Goal: Information Seeking & Learning: Learn about a topic

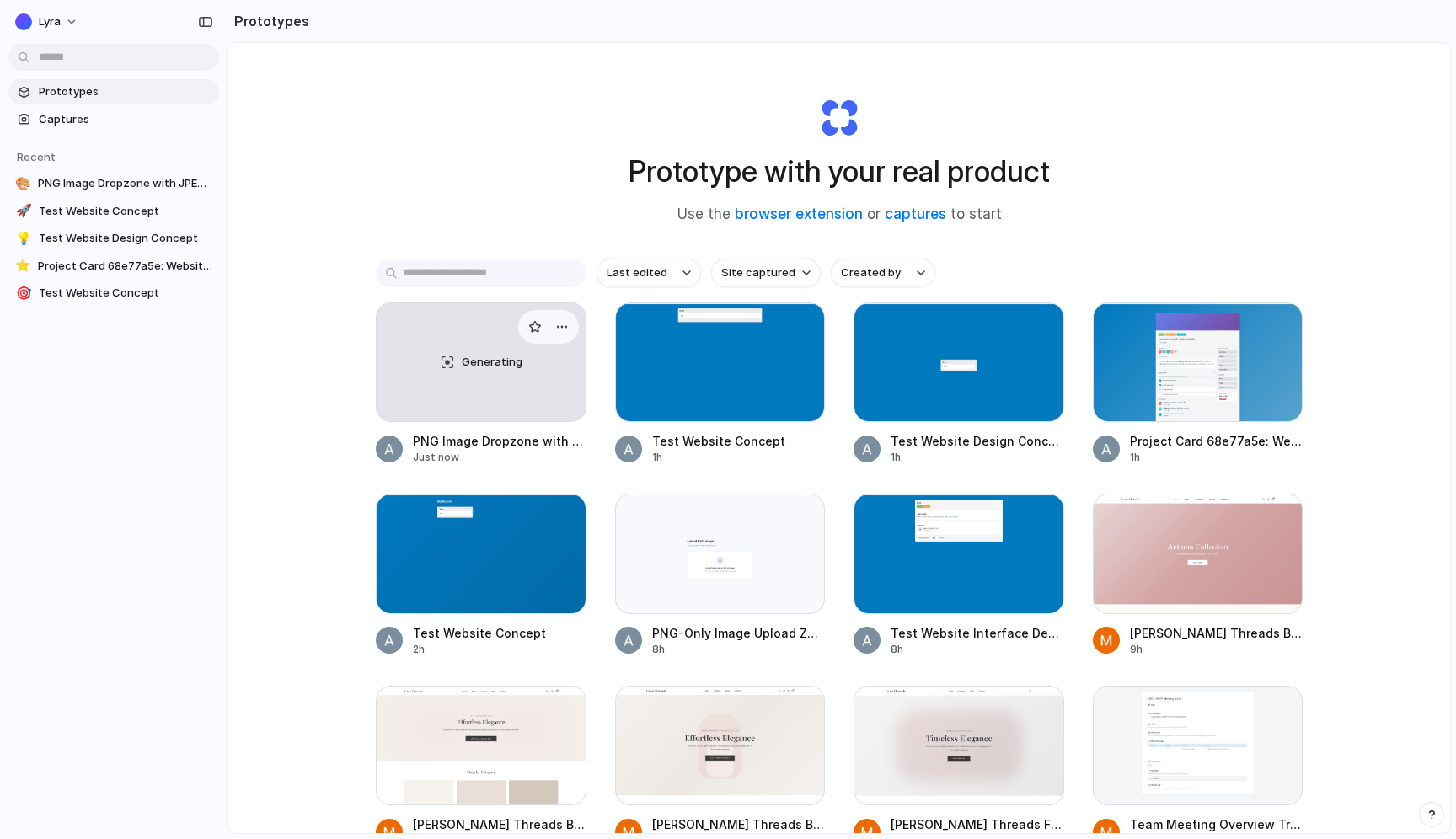
click at [448, 362] on div "Generating" at bounding box center [481, 362] width 209 height 118
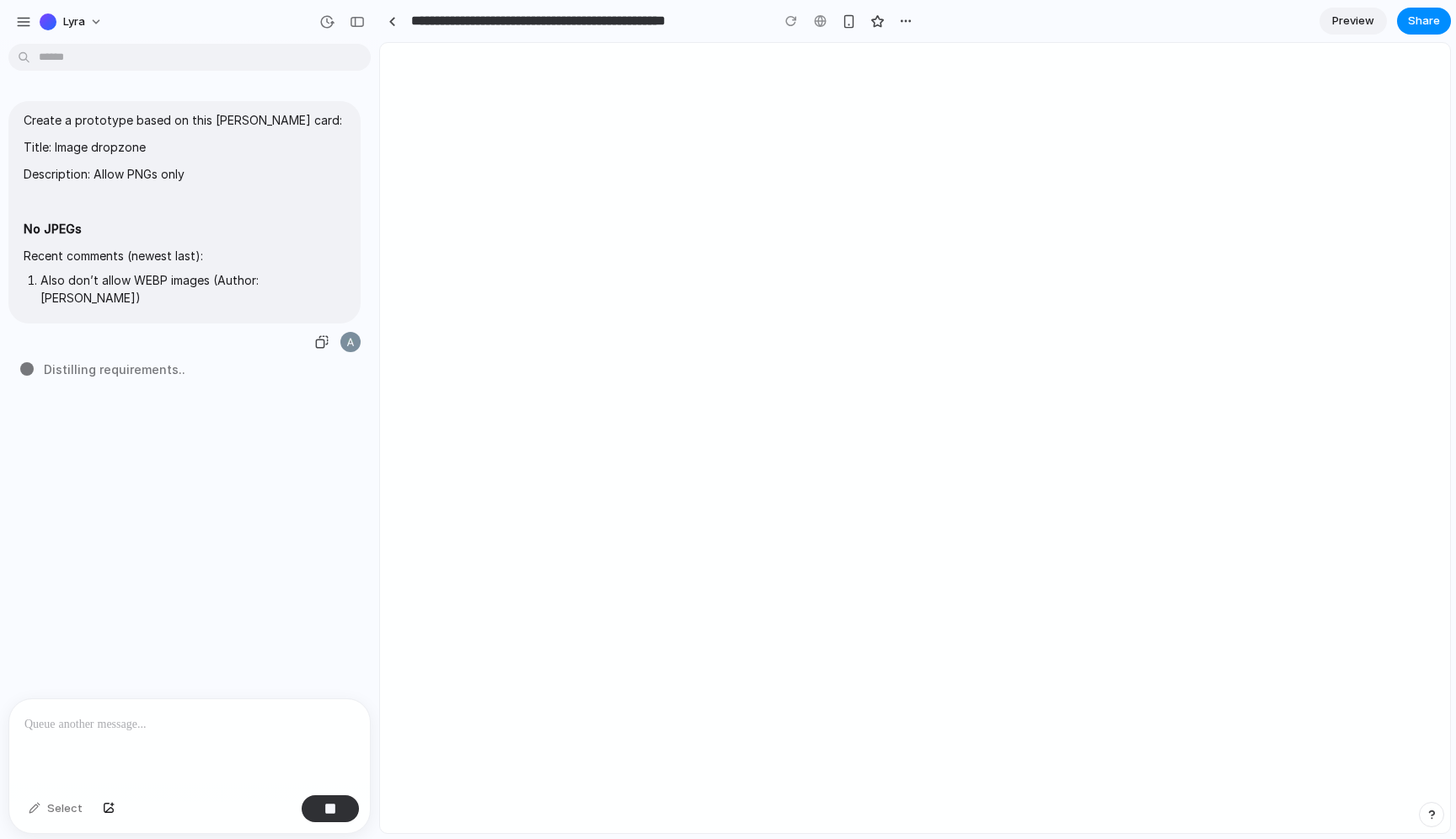
click at [92, 259] on p "Recent comments (newest last):" at bounding box center [184, 256] width 322 height 18
click at [92, 276] on li "Also don’t allow WEBP images (Author: Anthony Kroeger)" at bounding box center [193, 289] width 305 height 35
click at [119, 185] on span "Create a prototype based on this Trello card: Title: Image dropzone Description…" at bounding box center [184, 212] width 322 height 202
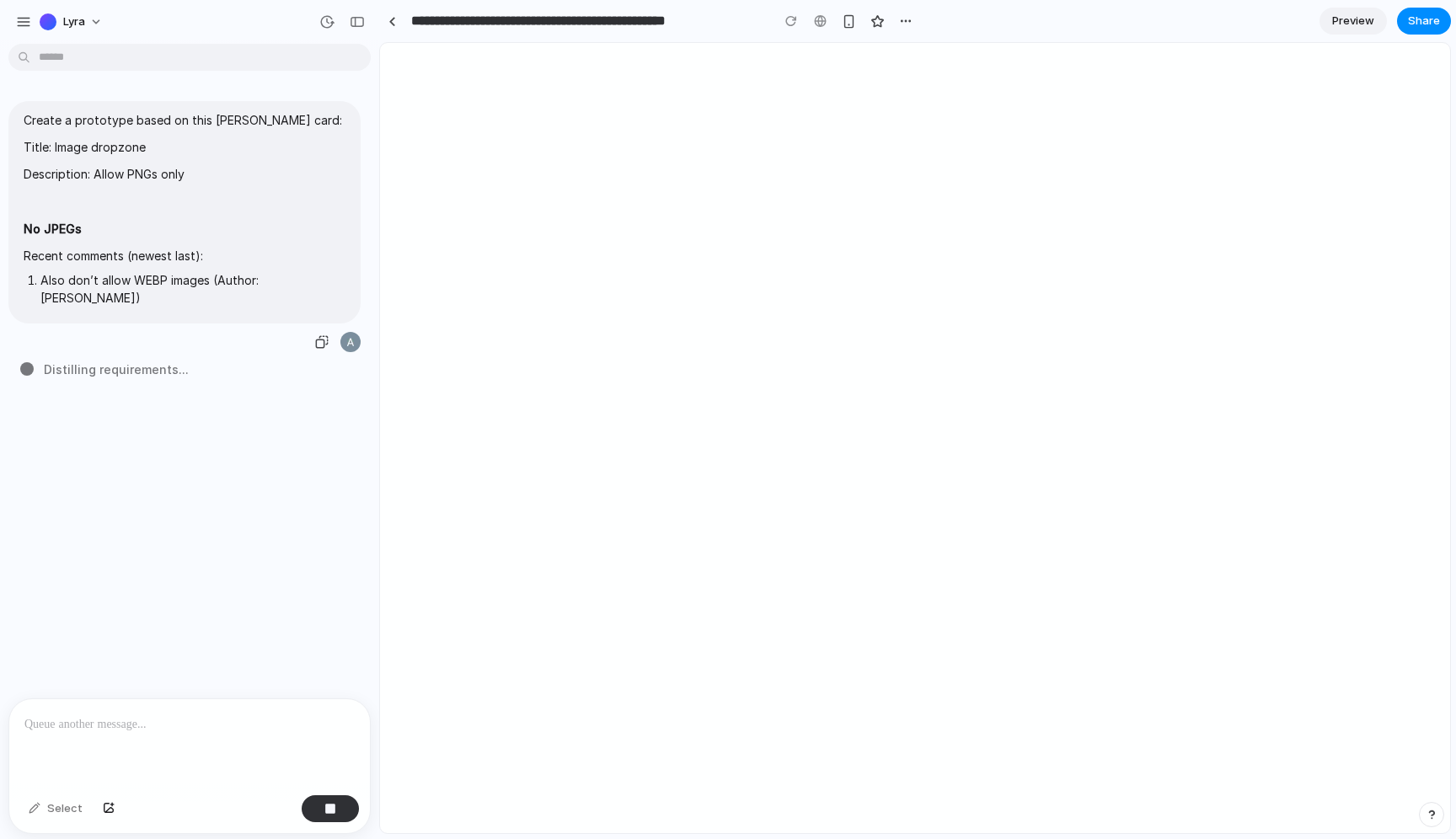
click at [119, 181] on p "Description: Allow PNGs only" at bounding box center [184, 174] width 322 height 18
click at [113, 158] on span "Create a prototype based on this Trello card: Title: Image dropzone Description…" at bounding box center [184, 212] width 322 height 202
click at [113, 155] on p "Title: Image dropzone" at bounding box center [184, 147] width 322 height 18
click at [113, 154] on p "Title: Image dropzone" at bounding box center [184, 147] width 322 height 18
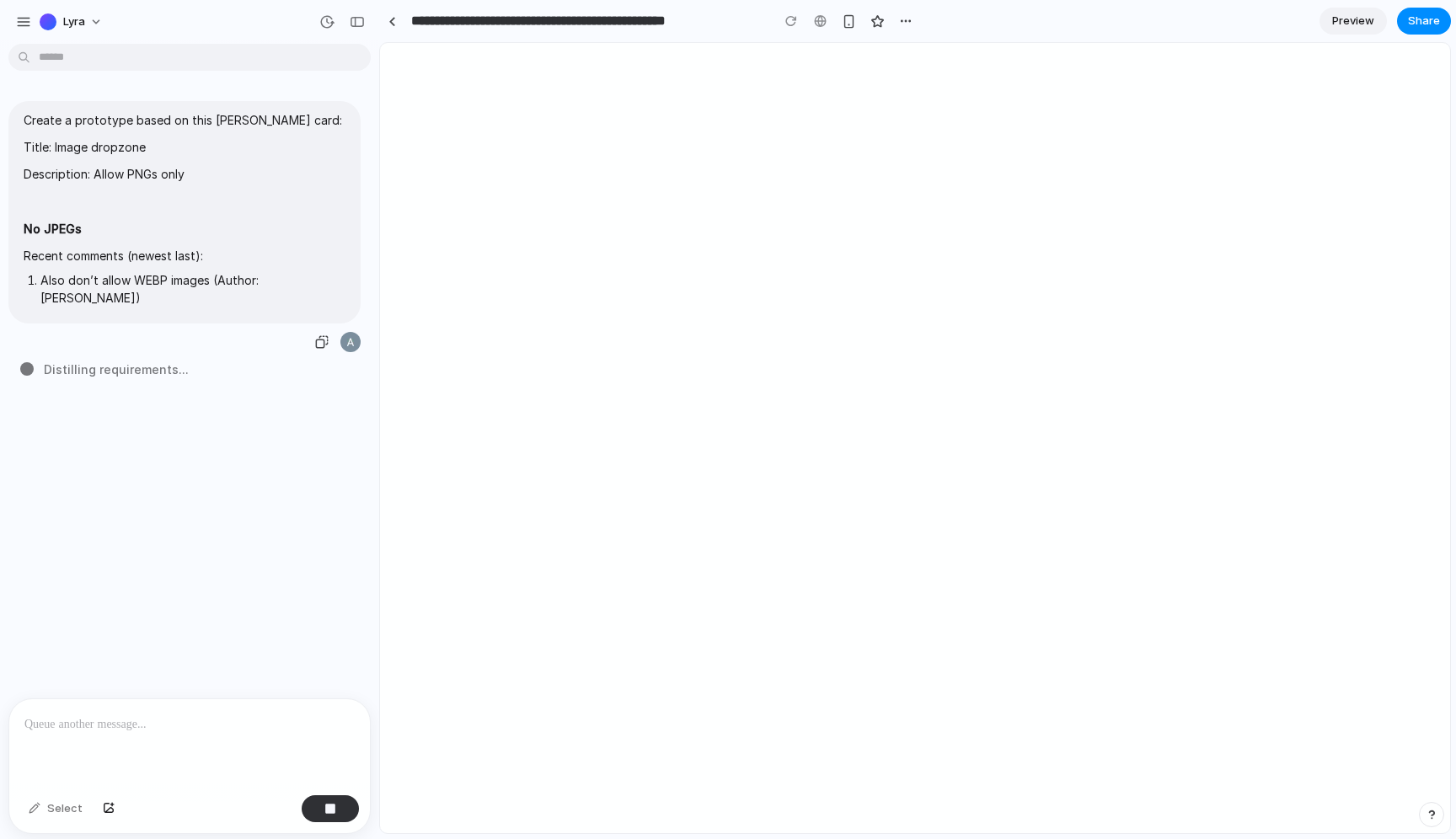
click at [113, 152] on p "Title: Image dropzone" at bounding box center [184, 147] width 322 height 18
click at [318, 121] on p "Create a prototype based on this Trello card:" at bounding box center [184, 120] width 322 height 18
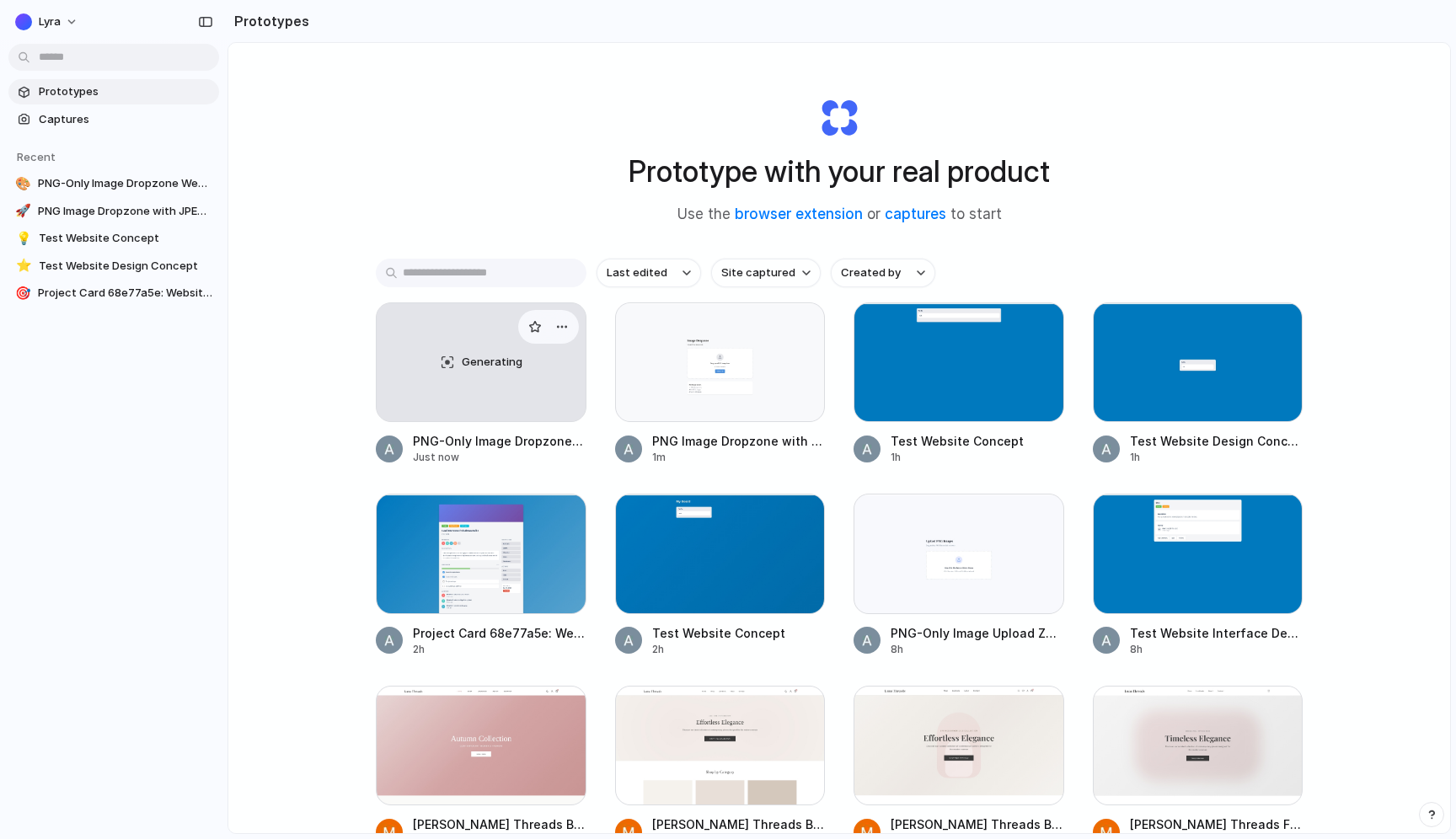
click at [496, 353] on div "Generating" at bounding box center [481, 362] width 209 height 118
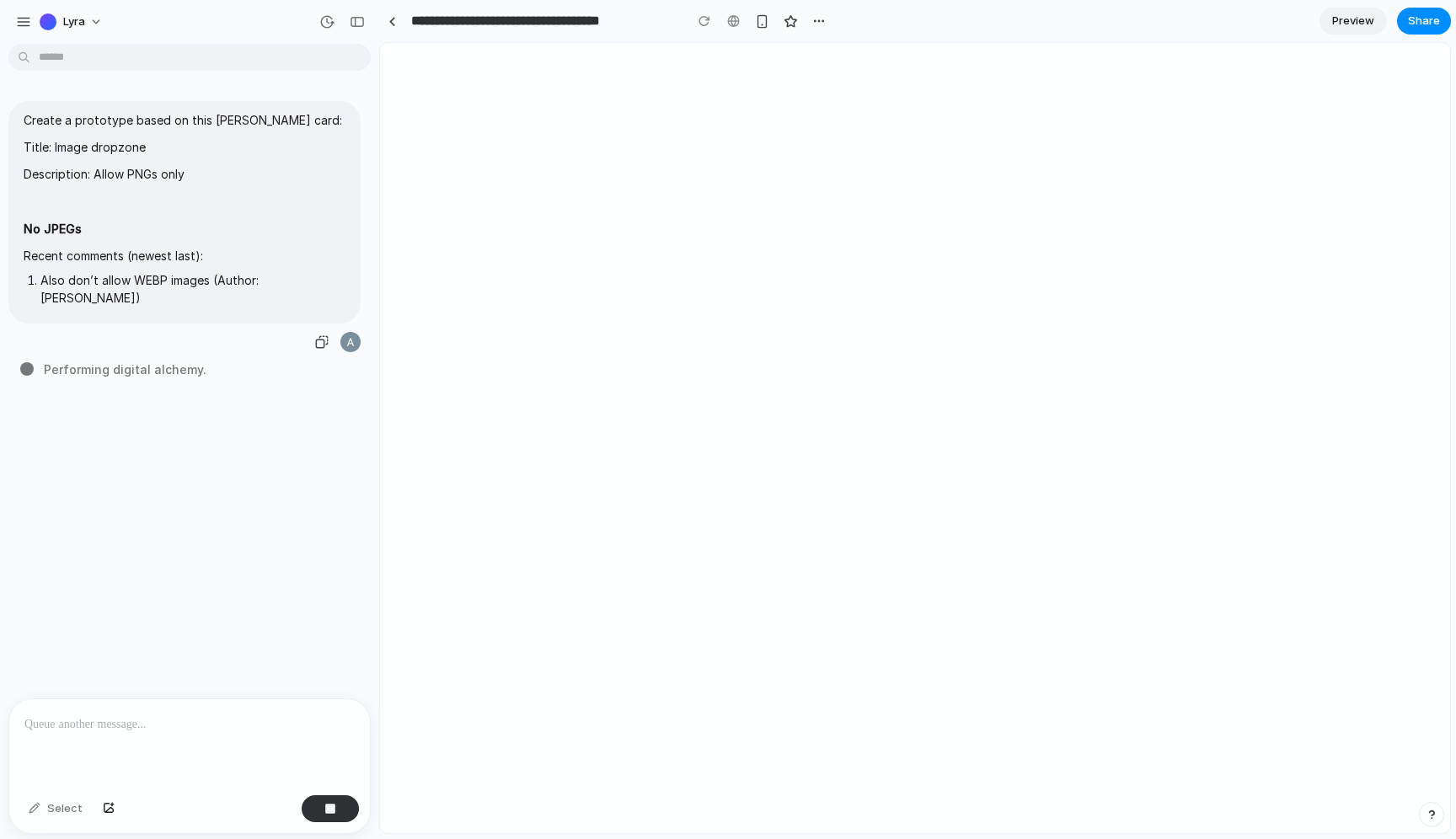
click at [60, 145] on p "Title: Image dropzone" at bounding box center [184, 147] width 322 height 18
drag, startPoint x: 60, startPoint y: 145, endPoint x: 130, endPoint y: 145, distance: 70.0
click at [130, 145] on p "Title: Image dropzone" at bounding box center [184, 147] width 322 height 18
click at [111, 167] on p "Description: Allow PNGs only" at bounding box center [184, 174] width 322 height 18
drag, startPoint x: 111, startPoint y: 167, endPoint x: 125, endPoint y: 226, distance: 60.6
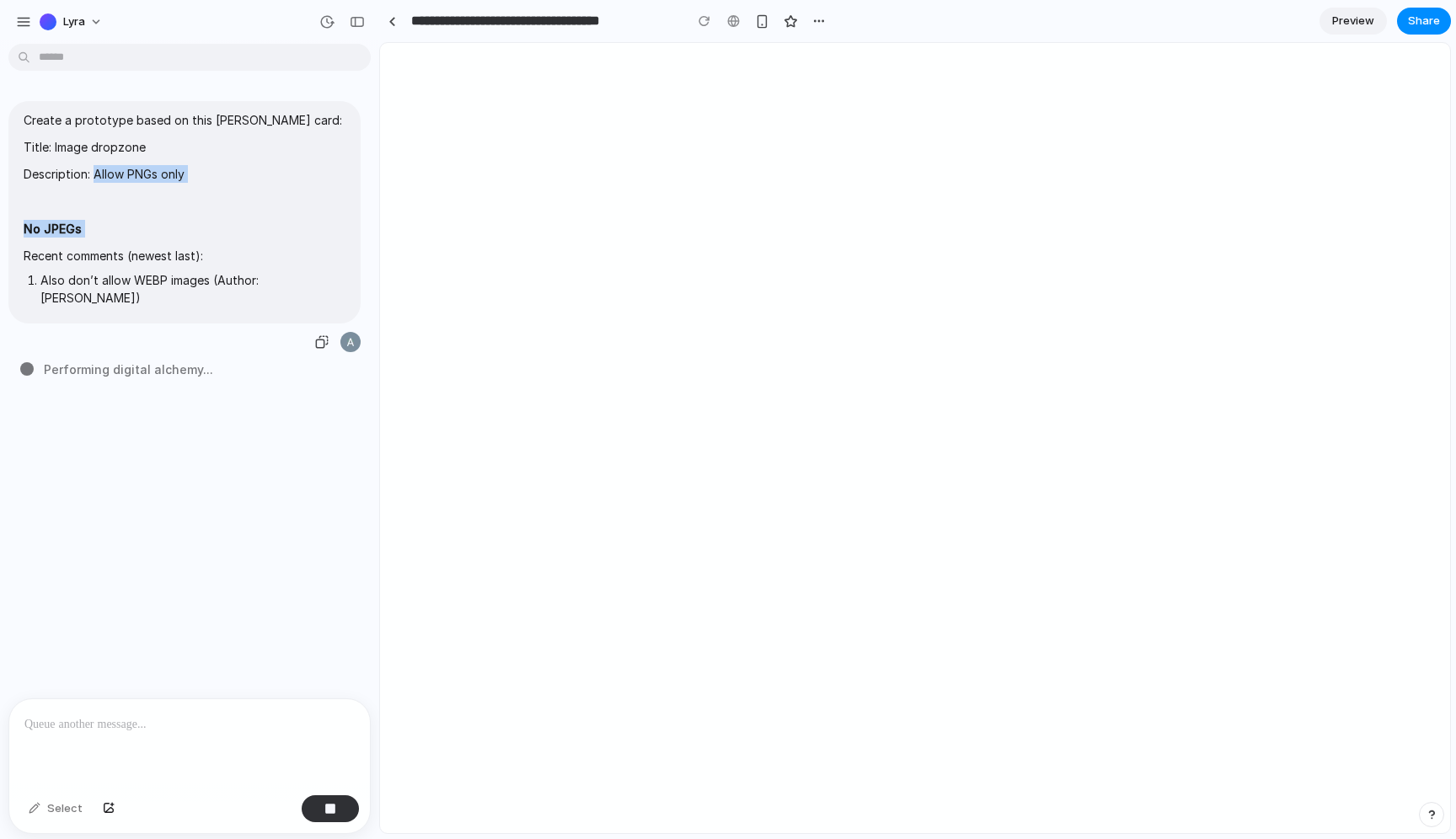
click at [125, 227] on span "Create a prototype based on this Trello card: Title: Image dropzone Description…" at bounding box center [184, 212] width 322 height 202
click at [102, 282] on li "Also don’t allow WEBP images (Author: Anthony Kroeger)" at bounding box center [193, 289] width 305 height 35
click at [246, 281] on li "Also don’t allow WEBP images (Author: Anthony Kroeger)" at bounding box center [193, 289] width 305 height 35
